Goal: Task Accomplishment & Management: Manage account settings

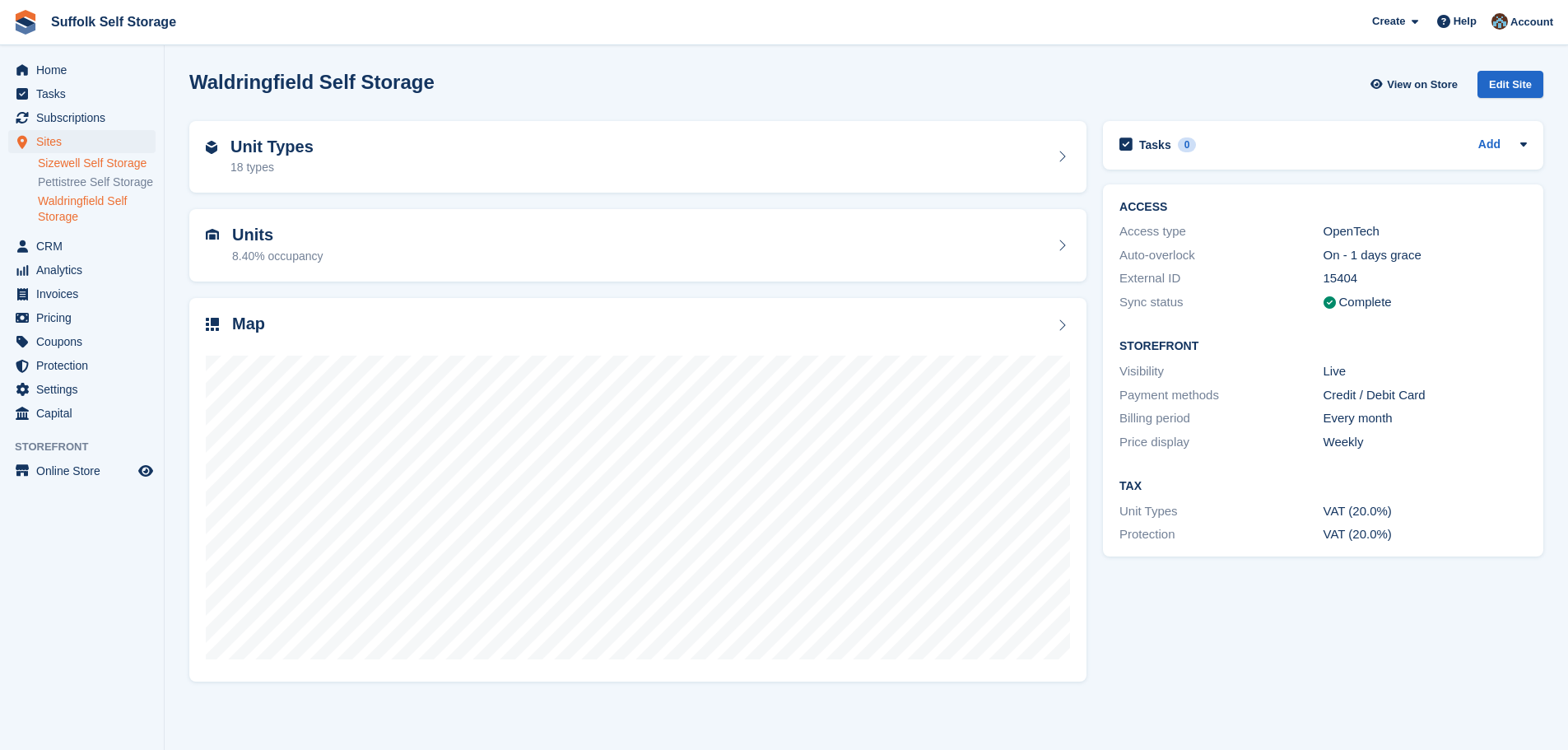
click at [104, 159] on link "Sizewell Self Storage" at bounding box center [97, 164] width 118 height 16
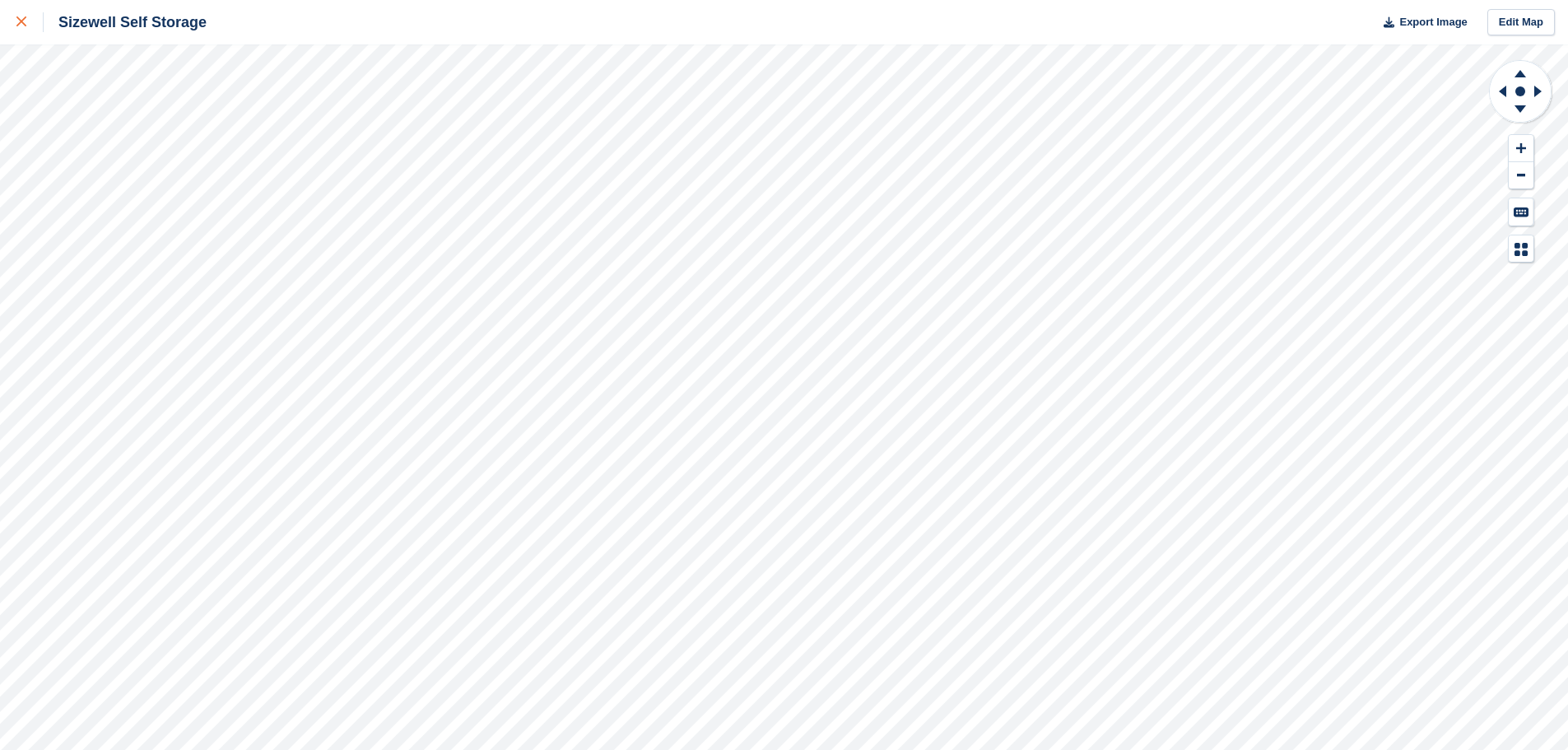
drag, startPoint x: 26, startPoint y: 19, endPoint x: 20, endPoint y: 38, distance: 19.9
click at [25, 19] on icon at bounding box center [20, 20] width 10 height 10
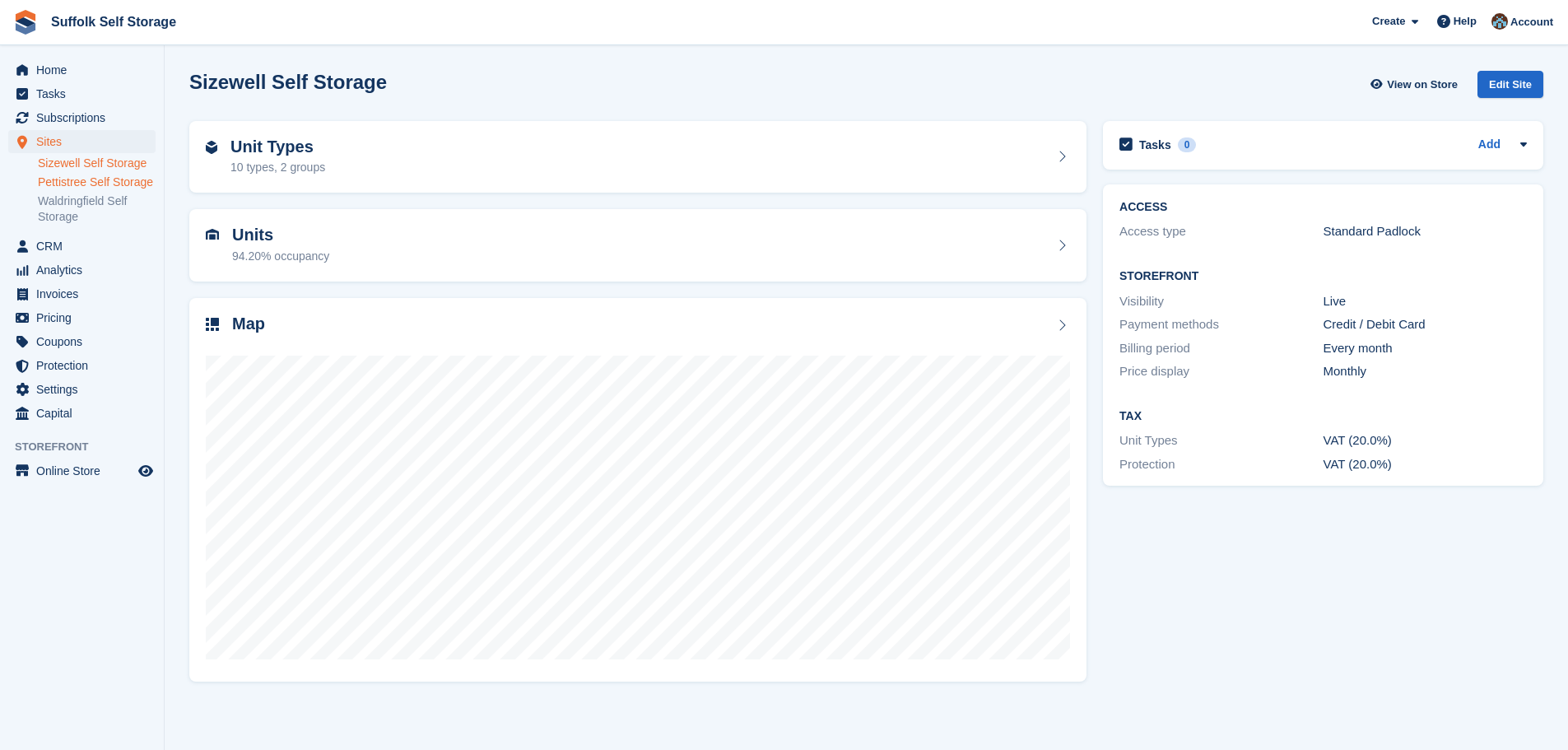
click at [103, 178] on link "Pettistree Self Storage" at bounding box center [97, 183] width 118 height 16
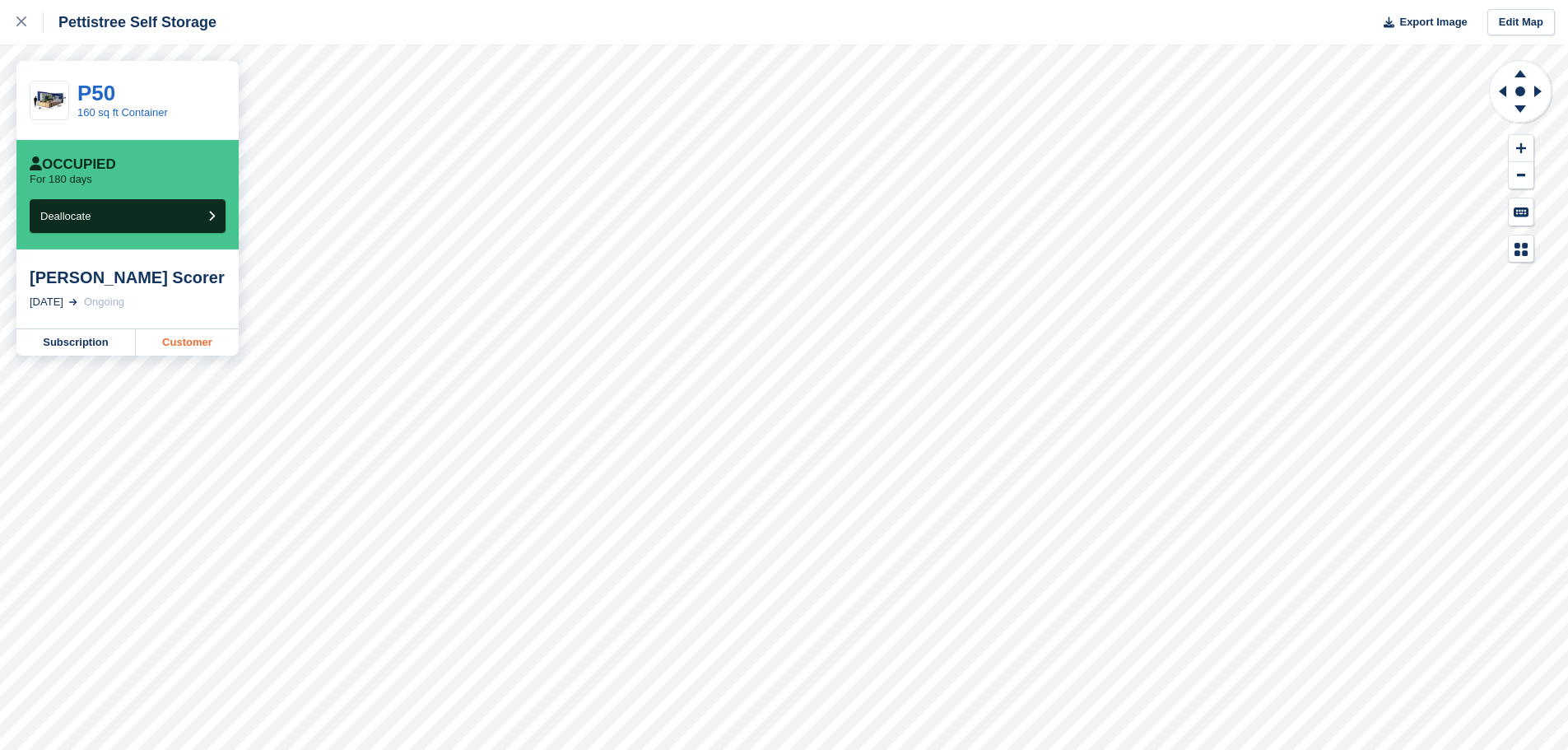
click at [197, 344] on link "Customer" at bounding box center [188, 343] width 103 height 27
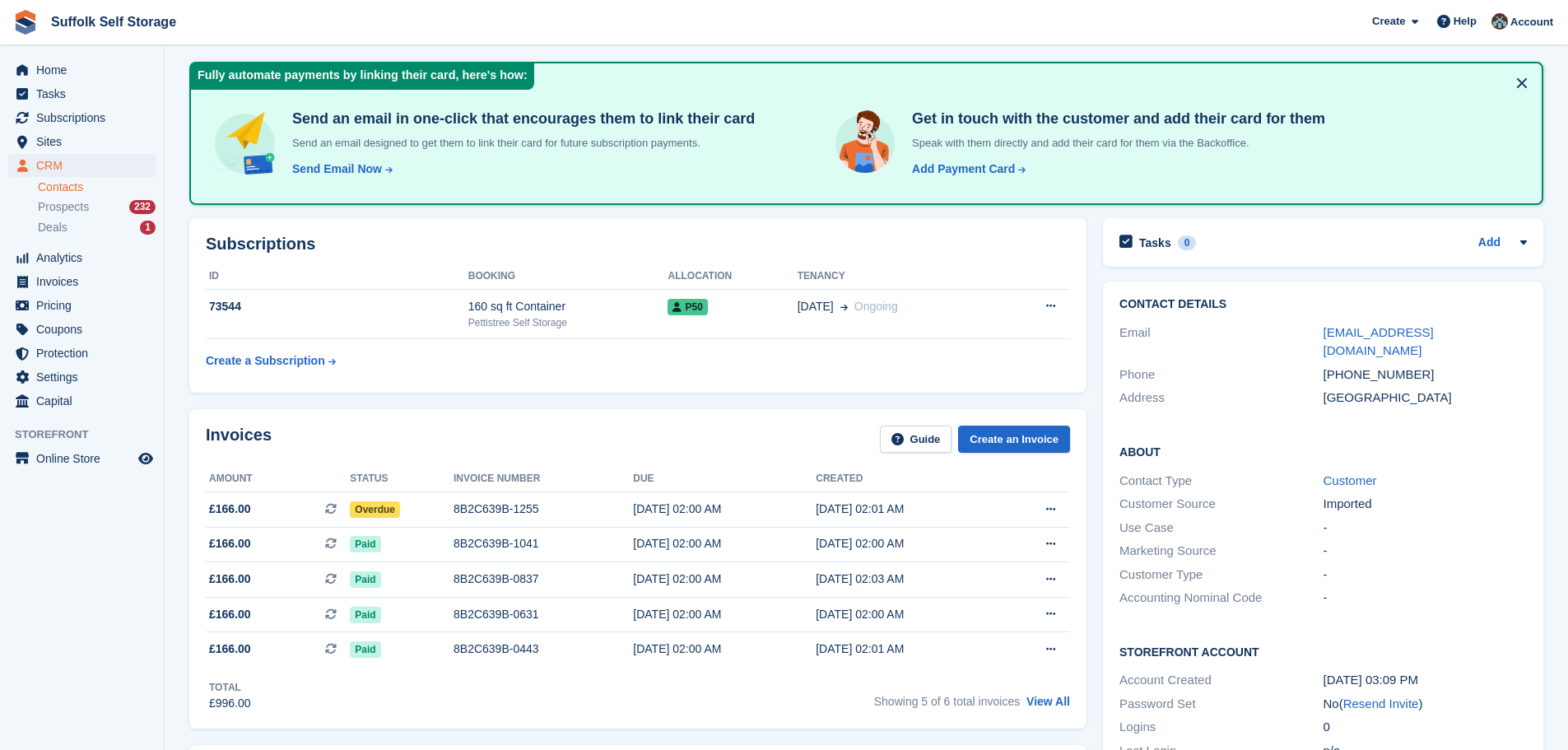
scroll to position [247, 0]
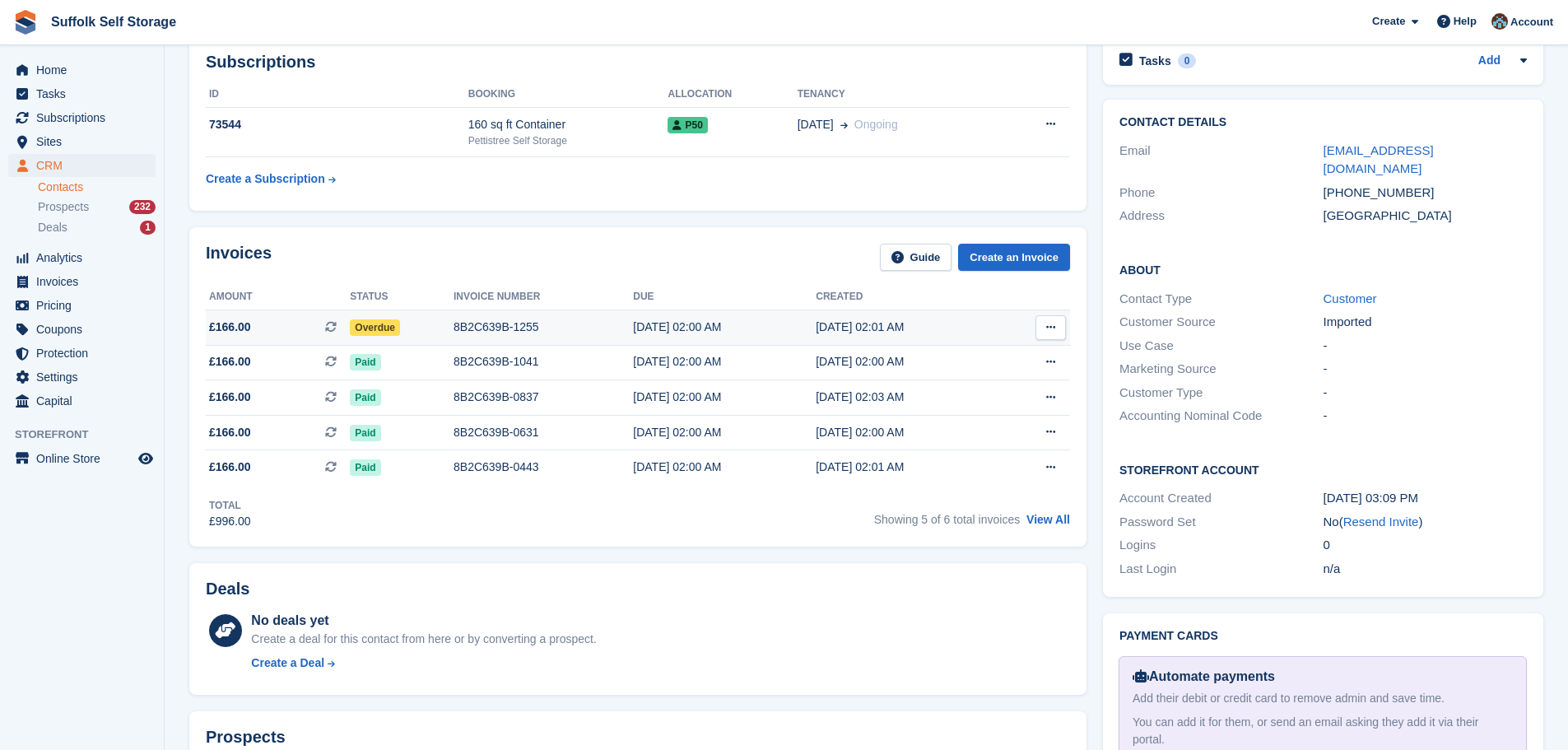
click at [529, 319] on div "8B2C639B-1255" at bounding box center [543, 327] width 180 height 17
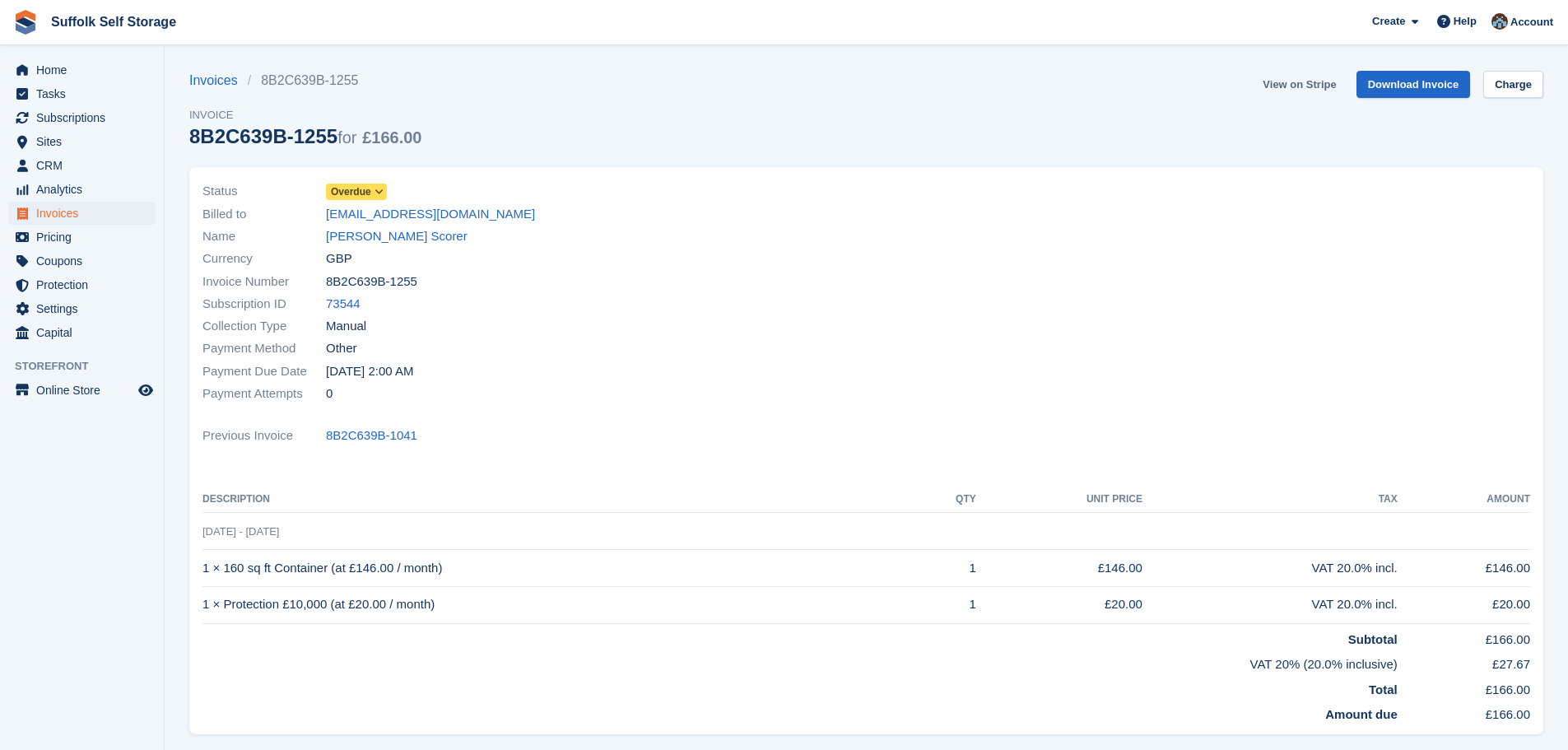
click at [1297, 82] on link "View on Stripe" at bounding box center [1299, 85] width 86 height 28
click at [353, 190] on span "Overdue" at bounding box center [351, 192] width 40 height 15
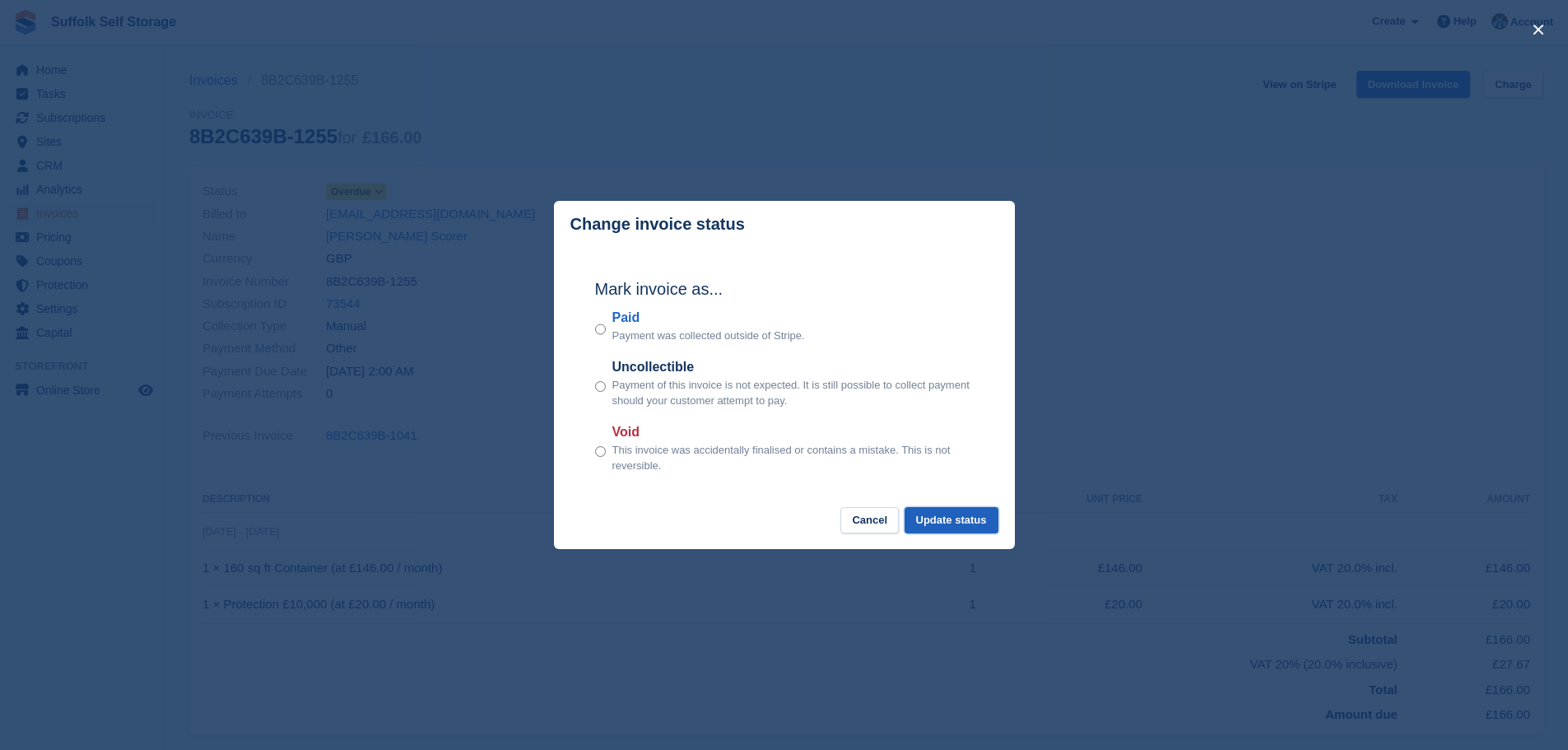
click at [949, 522] on button "Update status" at bounding box center [951, 520] width 93 height 28
